Goal: Task Accomplishment & Management: Use online tool/utility

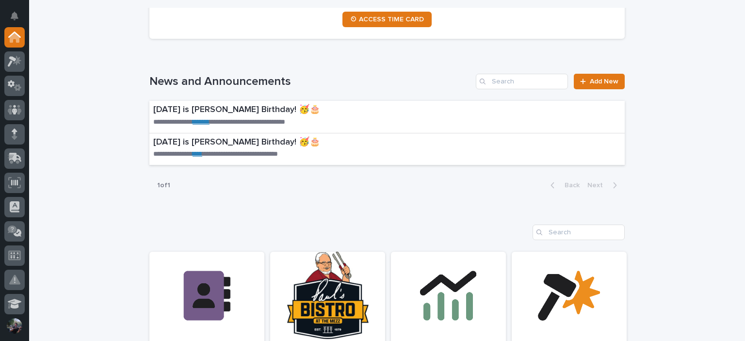
scroll to position [679, 0]
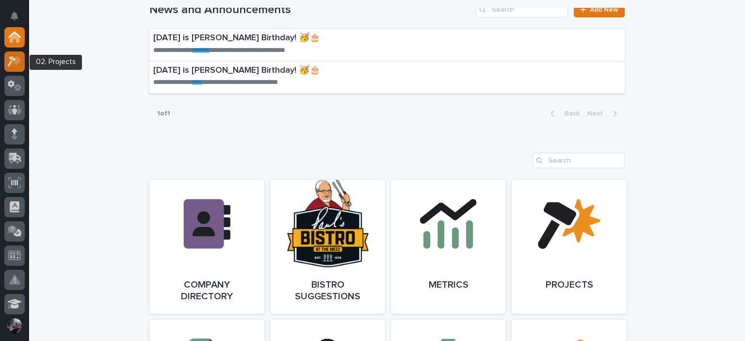
click at [8, 58] on icon at bounding box center [15, 61] width 14 height 11
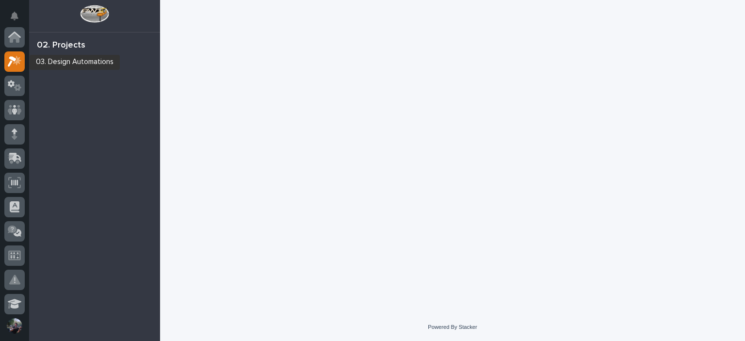
scroll to position [24, 0]
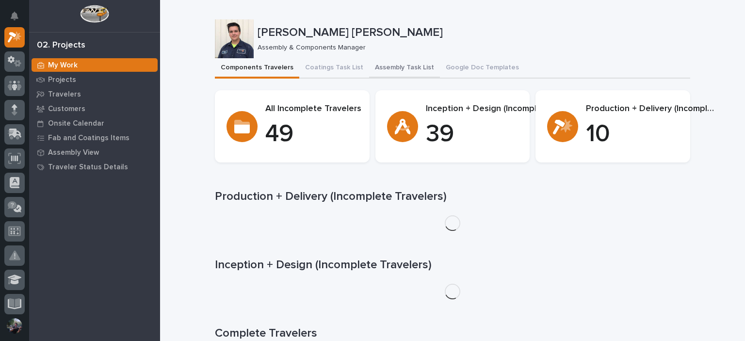
click at [381, 63] on button "Assembly Task List" at bounding box center [404, 68] width 71 height 20
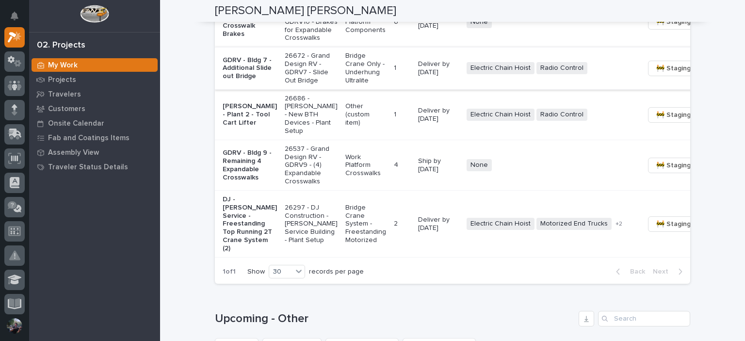
scroll to position [854, 0]
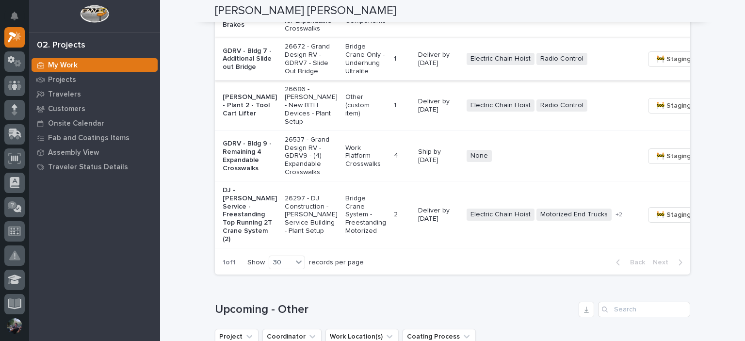
click at [656, 65] on span "🚧 Staging →" at bounding box center [676, 59] width 40 height 12
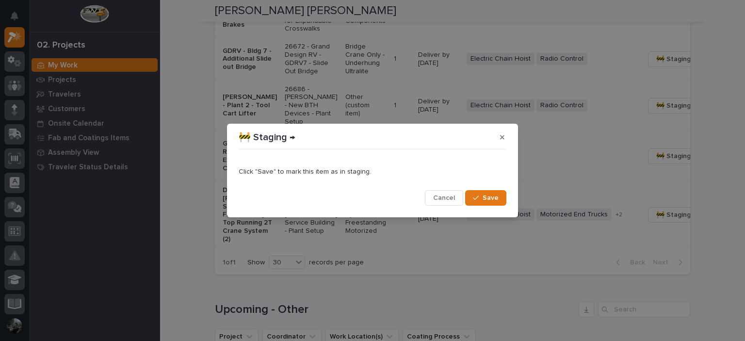
click at [484, 199] on span "Save" at bounding box center [491, 198] width 16 height 9
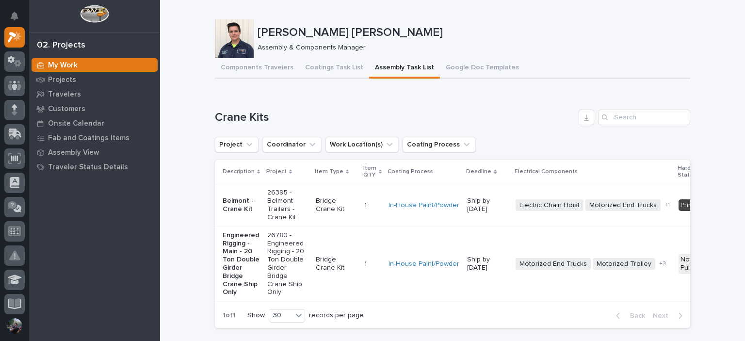
scroll to position [0, 186]
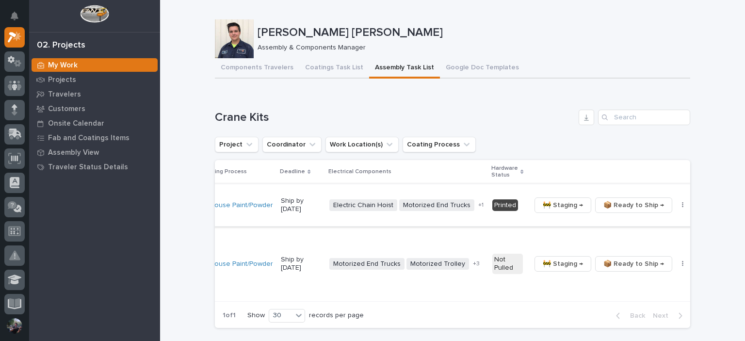
click at [543, 208] on span "🚧 Staging →" at bounding box center [563, 205] width 40 height 12
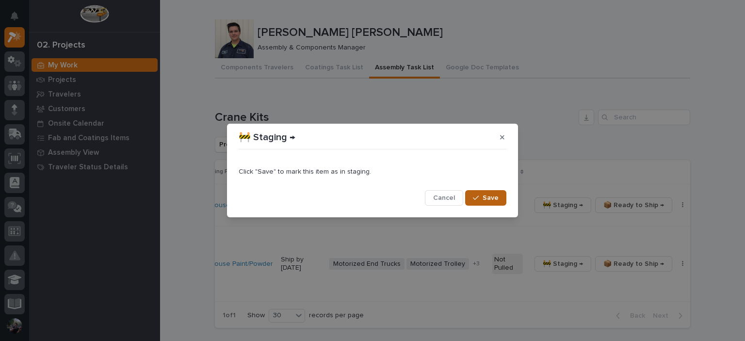
click at [477, 196] on icon "button" at bounding box center [476, 197] width 6 height 7
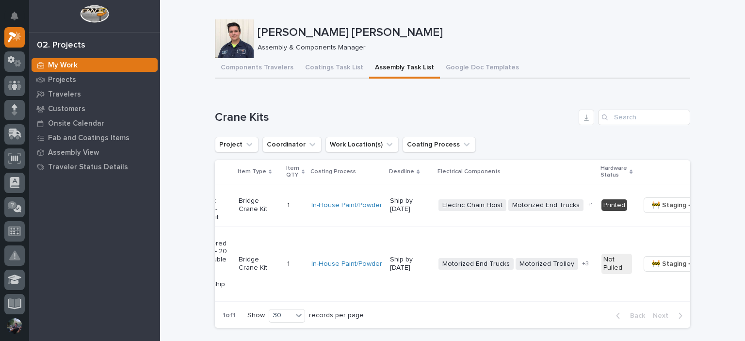
scroll to position [0, 0]
